Goal: Information Seeking & Learning: Learn about a topic

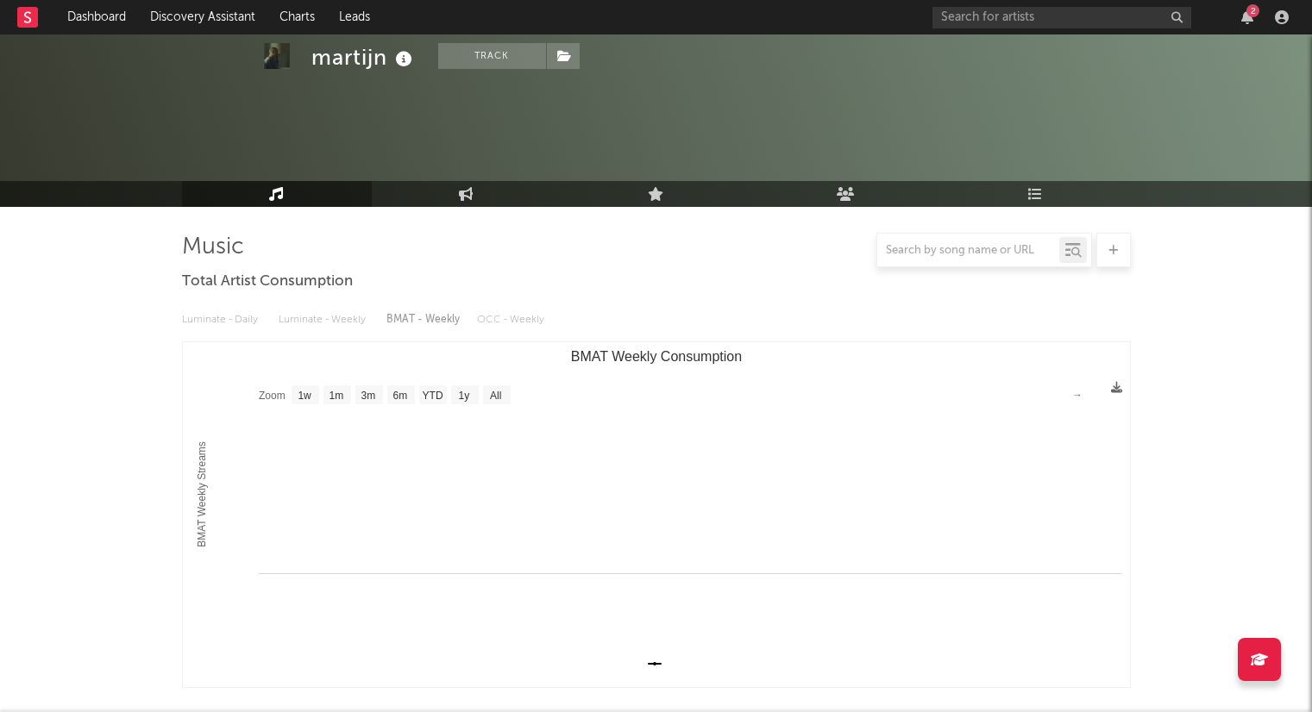
select select "1w"
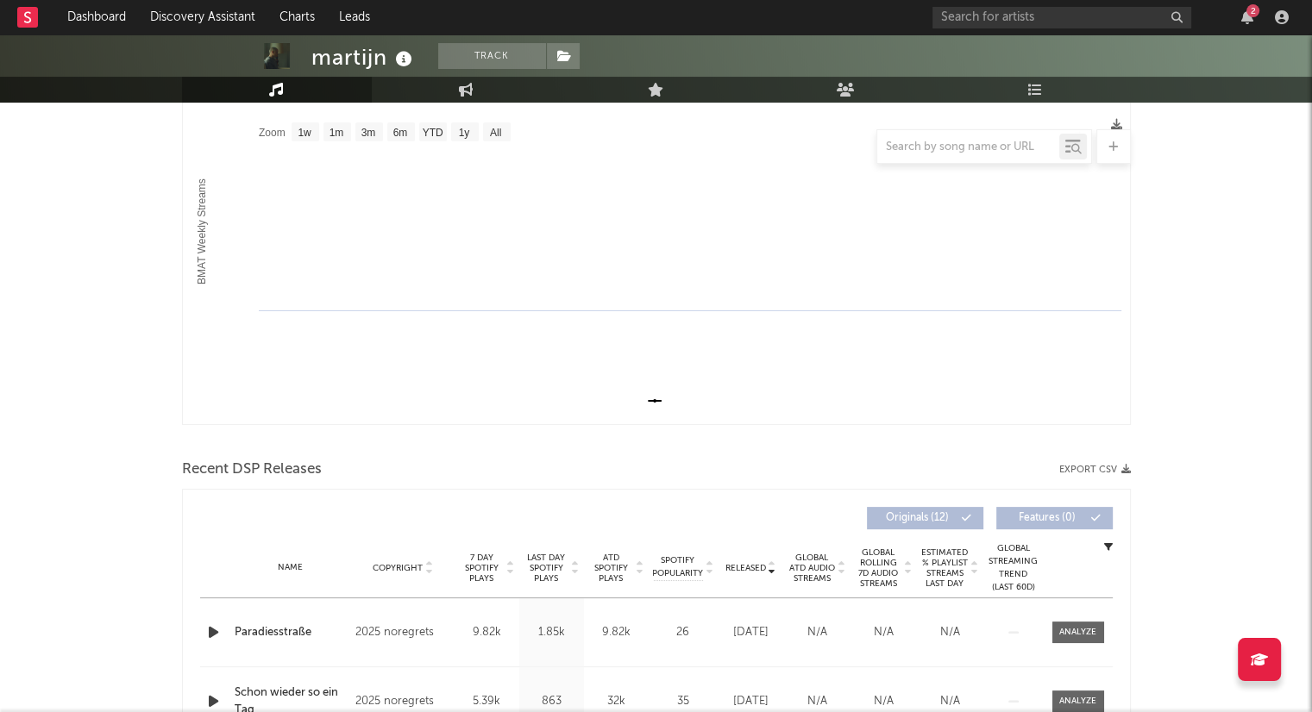
scroll to position [259, 0]
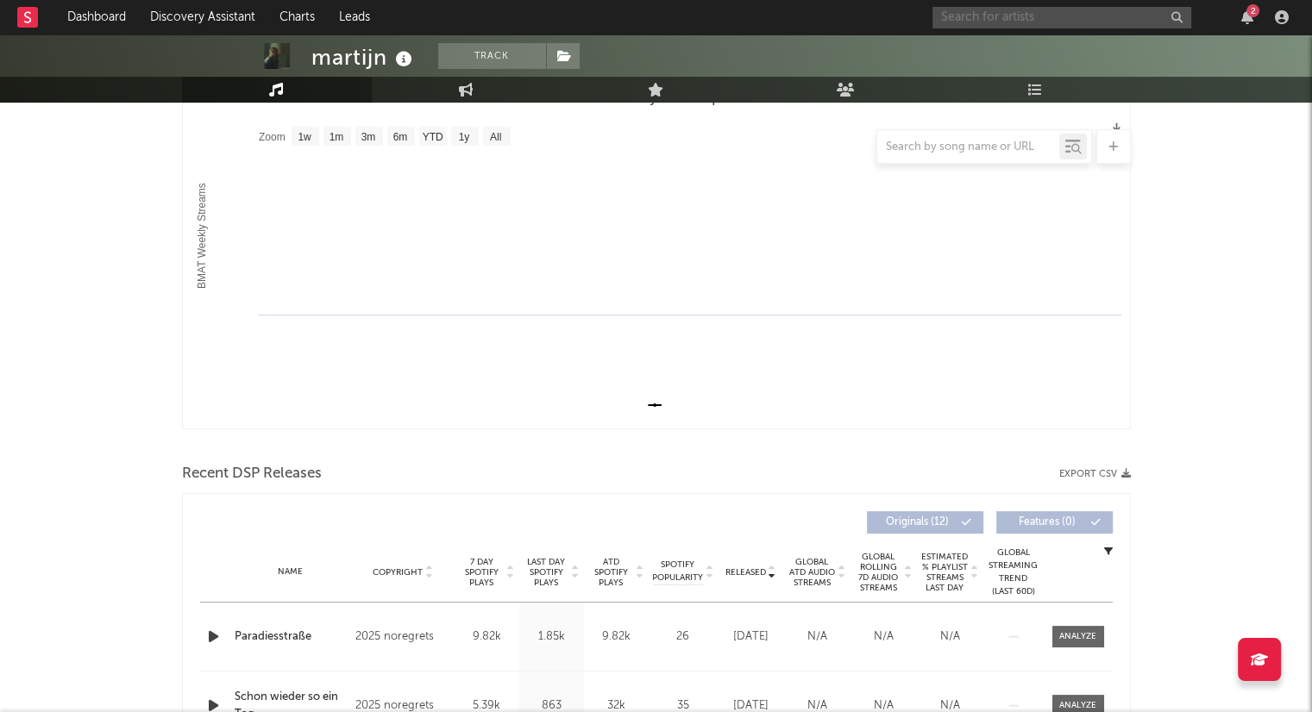
click at [1028, 22] on input "text" at bounding box center [1061, 18] width 259 height 22
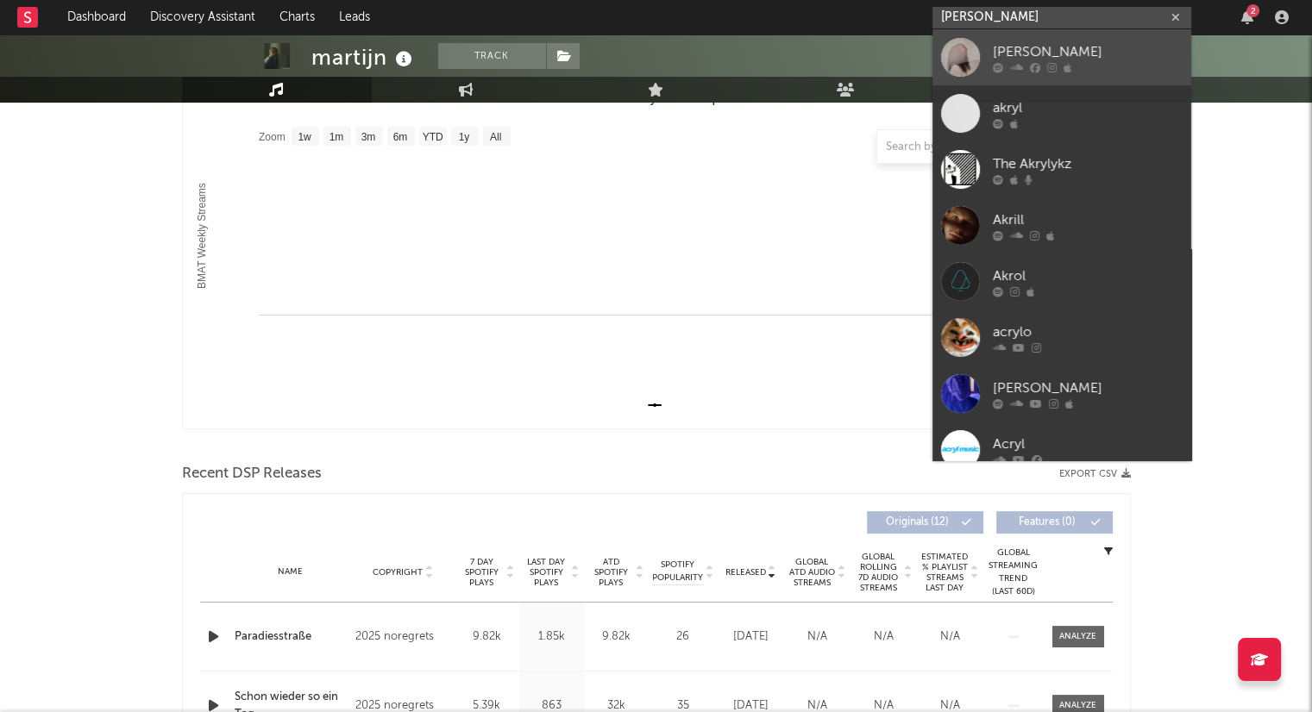
type input "[PERSON_NAME]"
click at [1056, 46] on div "[PERSON_NAME]" at bounding box center [1088, 51] width 190 height 21
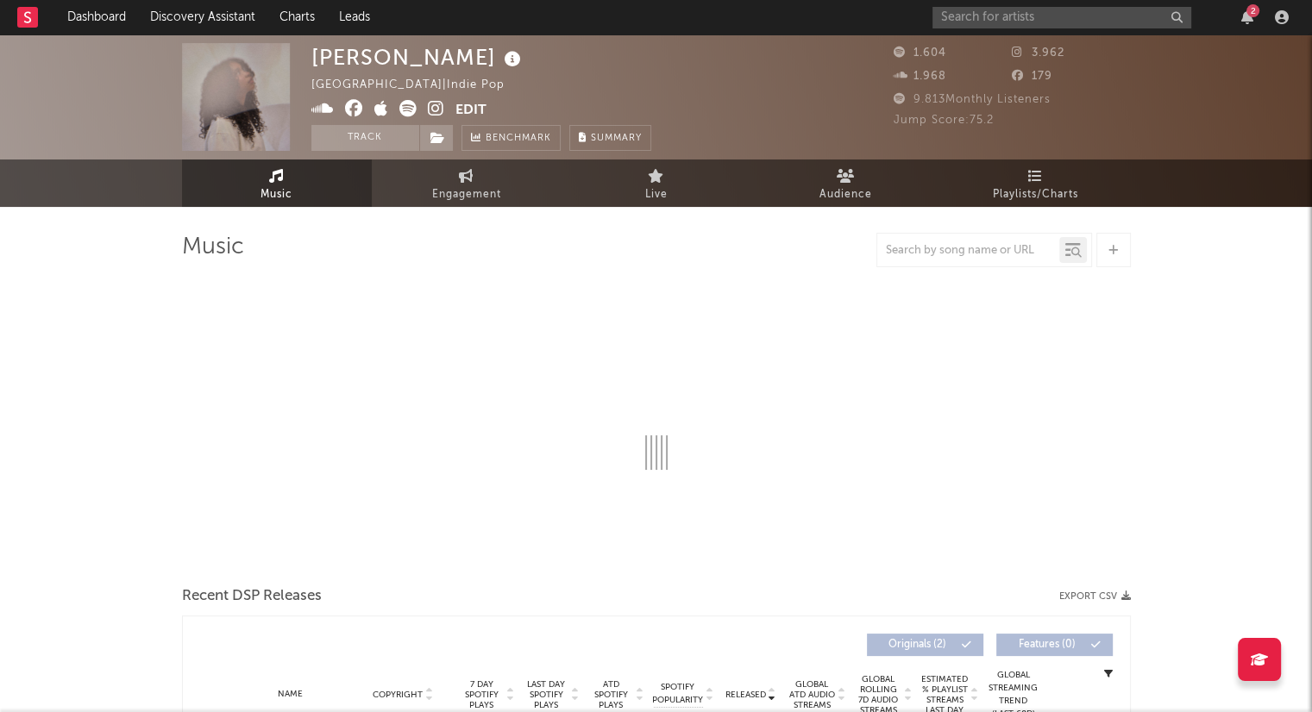
select select "1w"
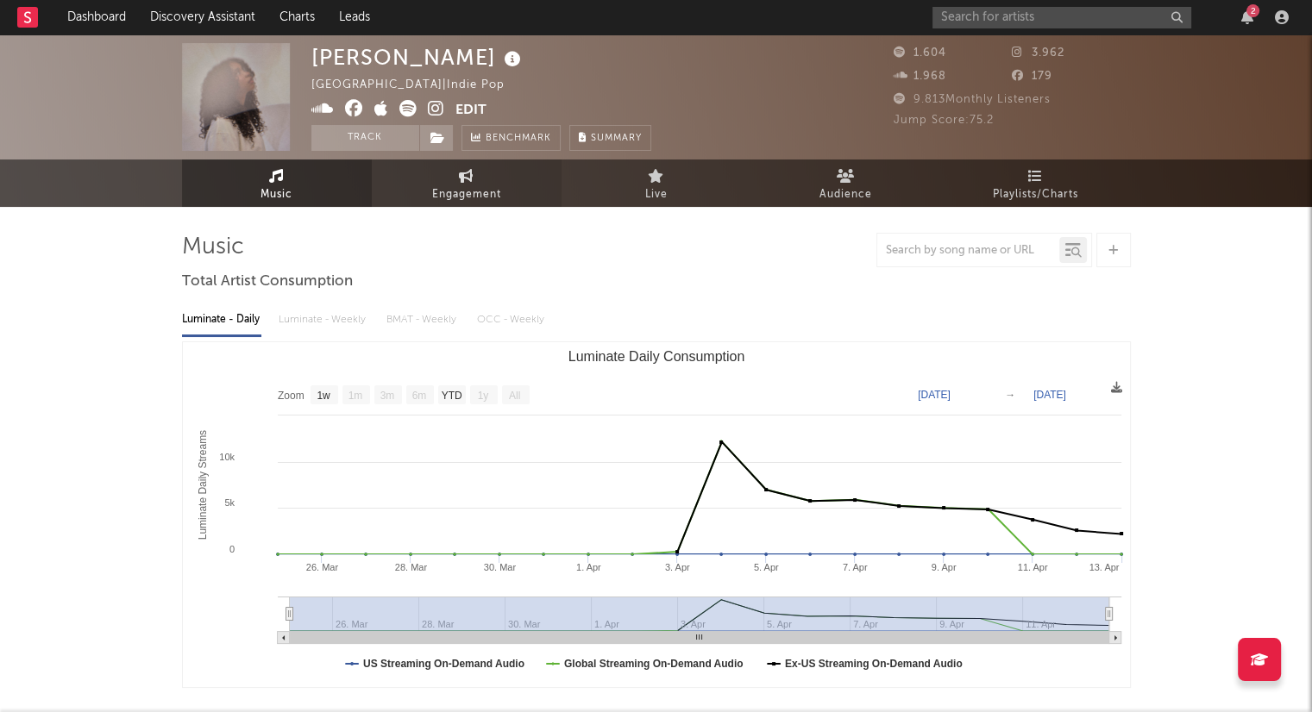
click at [508, 194] on link "Engagement" at bounding box center [467, 183] width 190 height 47
select select "1w"
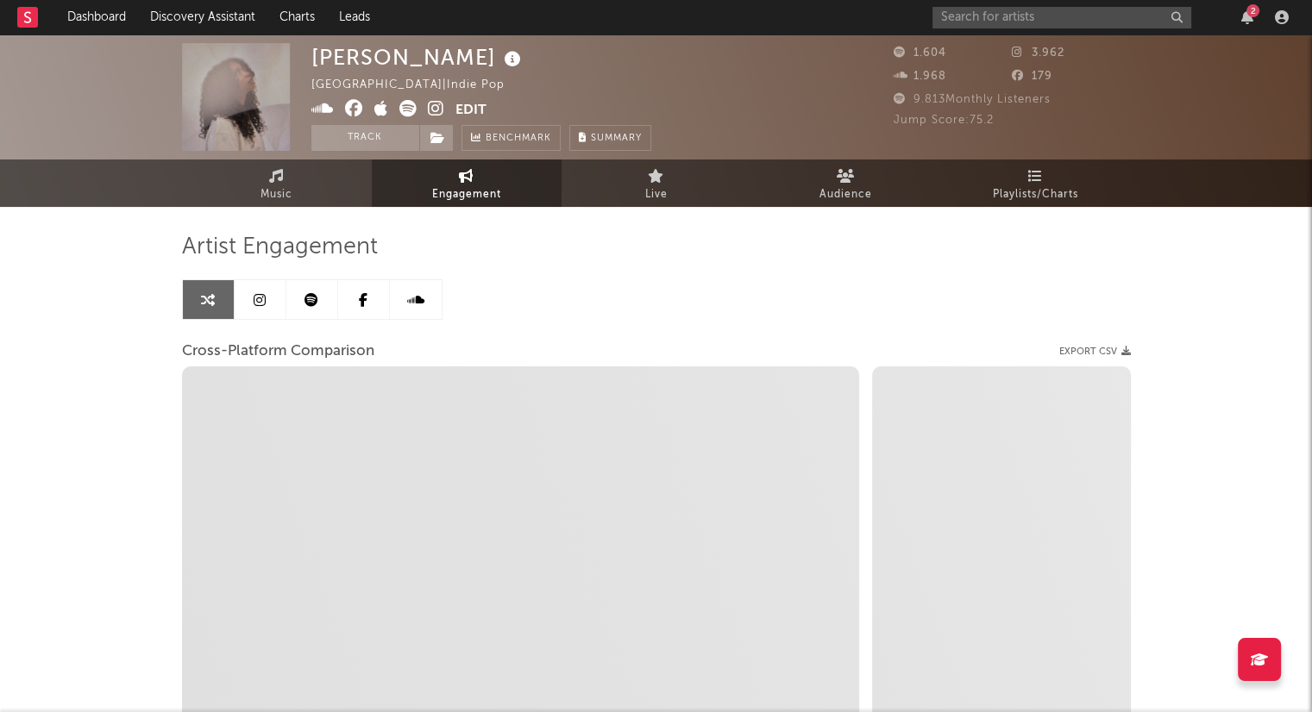
select select "1m"
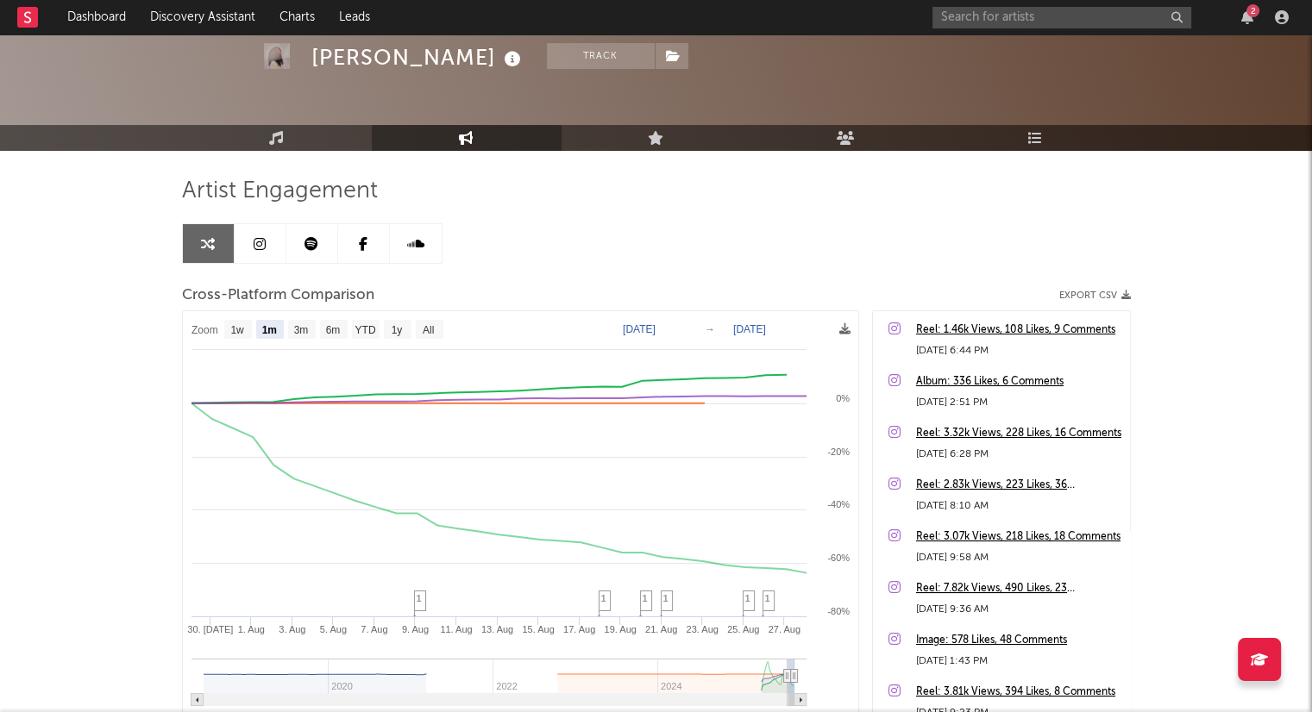
scroll to position [86, 0]
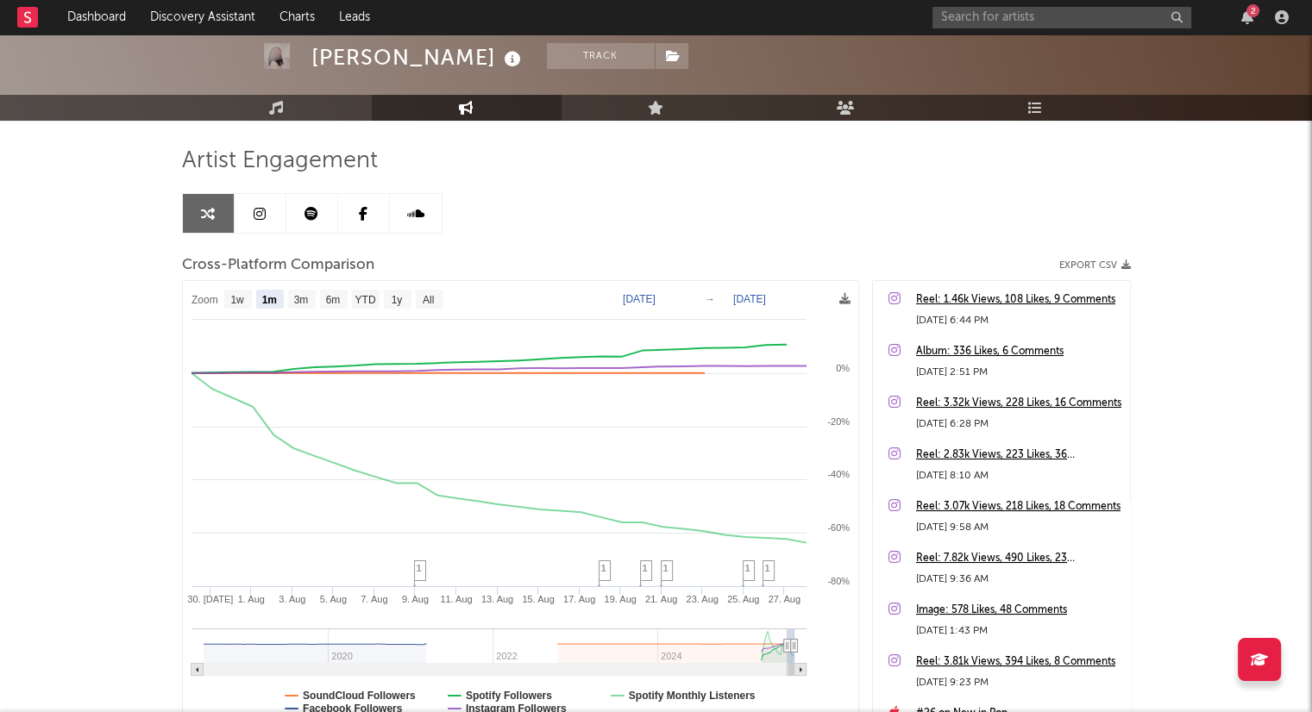
click at [314, 228] on link at bounding box center [312, 213] width 52 height 39
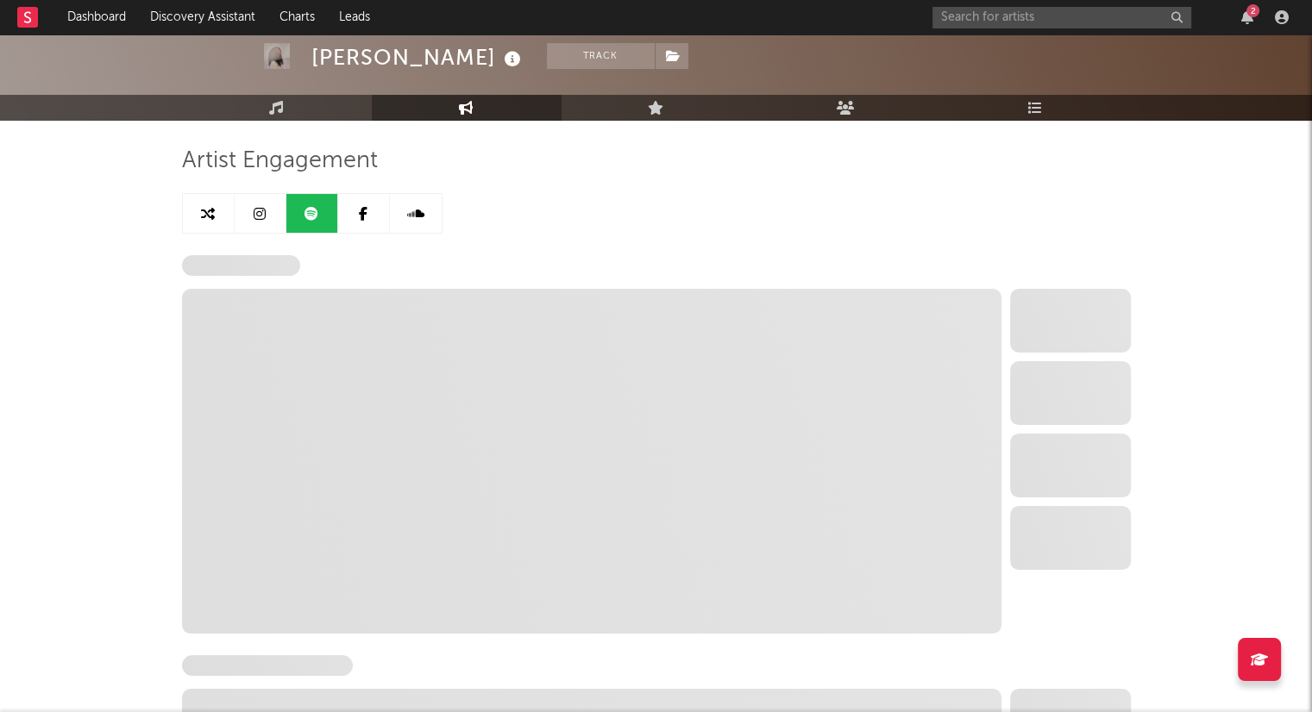
select select "1w"
